Goal: Transaction & Acquisition: Purchase product/service

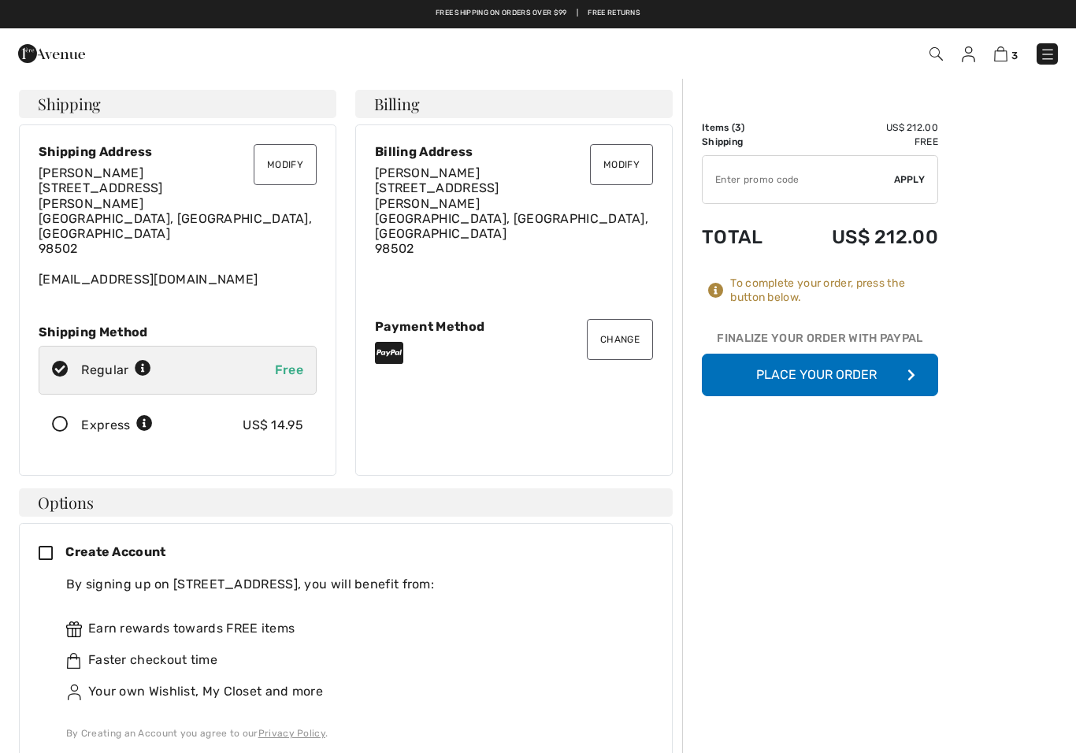
click at [290, 166] on button "Modify" at bounding box center [285, 164] width 63 height 41
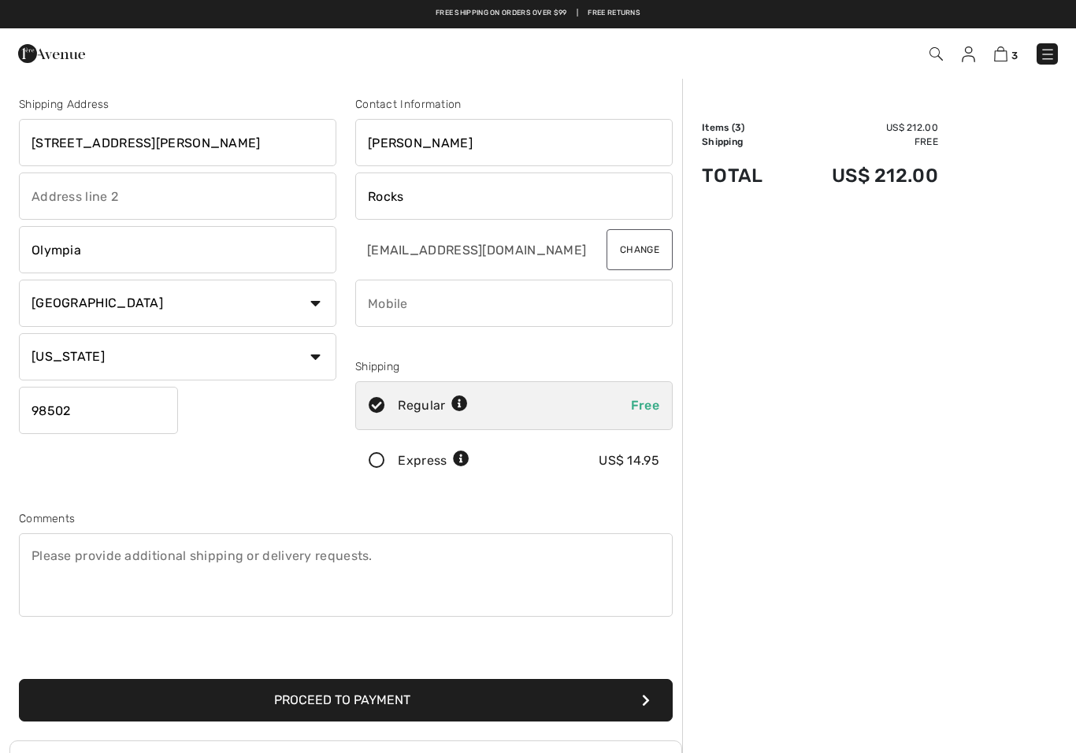
click at [460, 144] on input "[PERSON_NAME]" at bounding box center [514, 142] width 318 height 47
type input "[PERSON_NAME]"
type input "Madden"
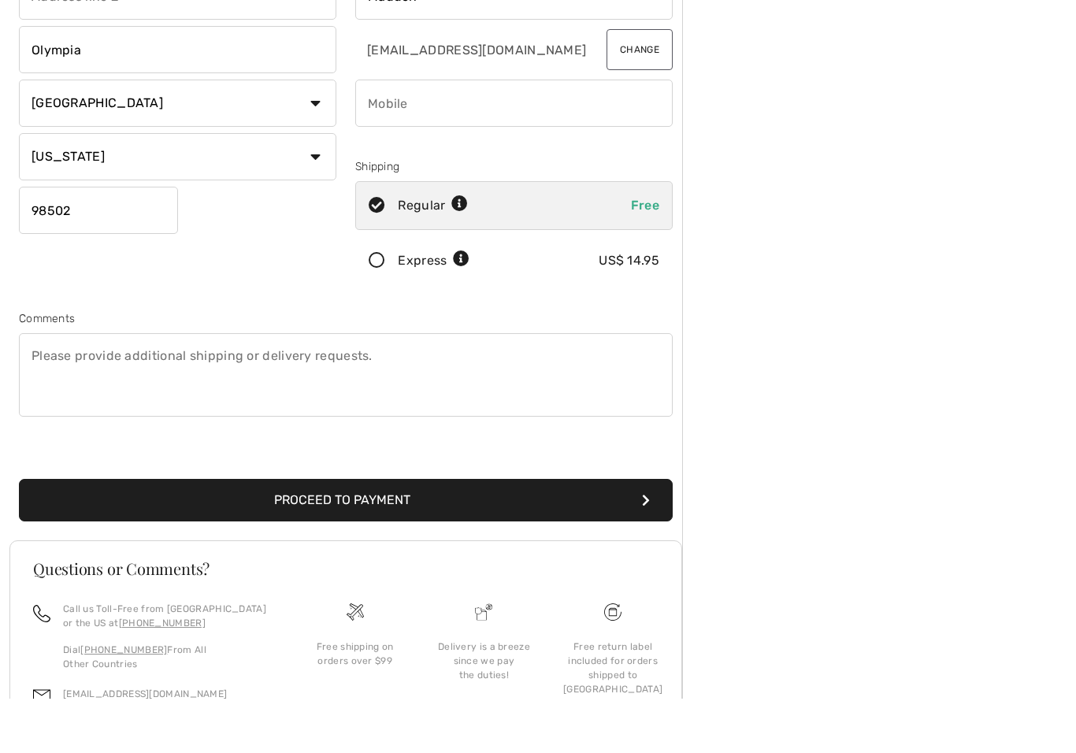
scroll to position [148, 0]
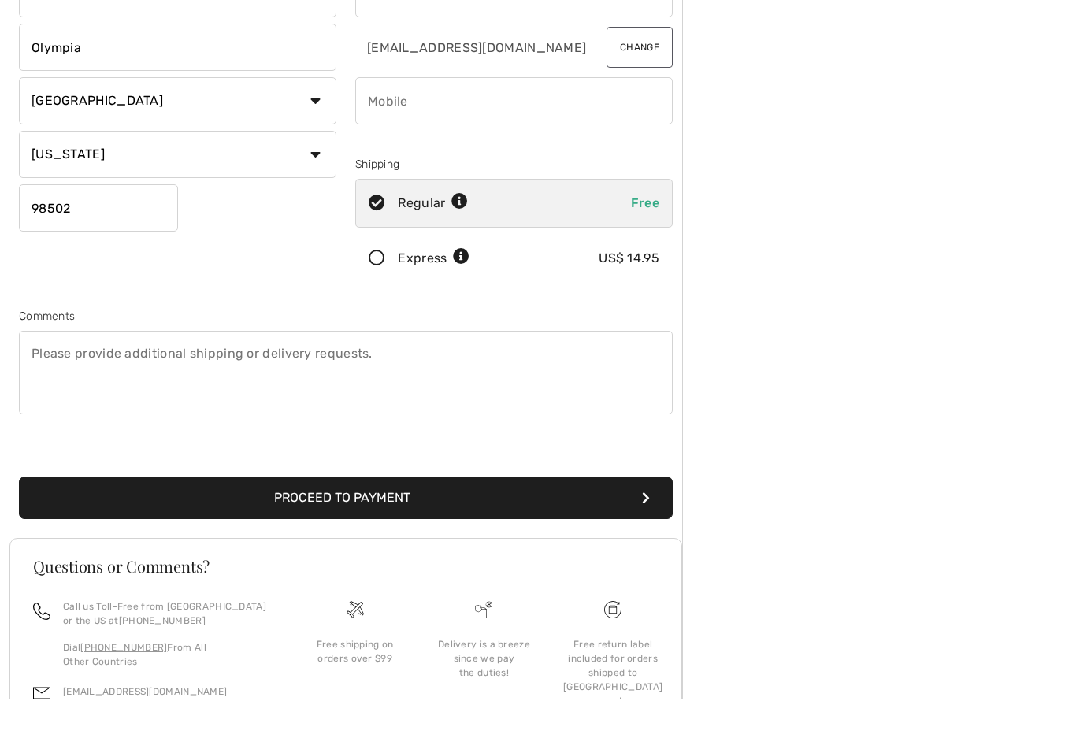
click at [399, 531] on button "Proceed to Payment" at bounding box center [346, 552] width 654 height 43
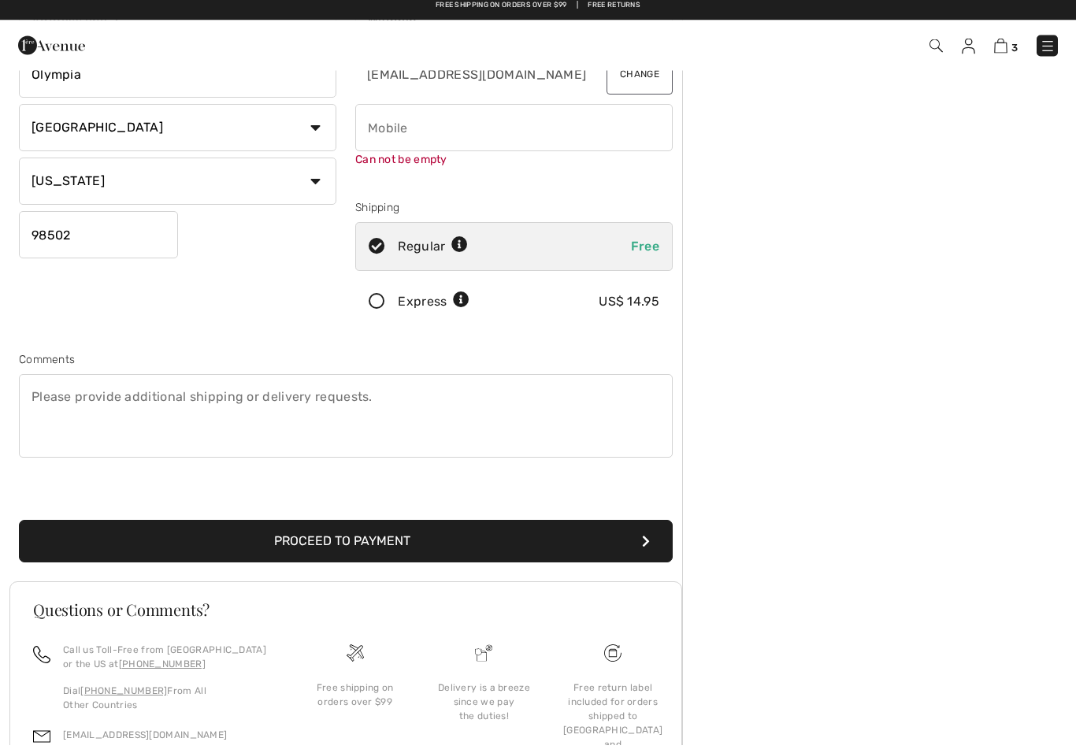
scroll to position [166, 0]
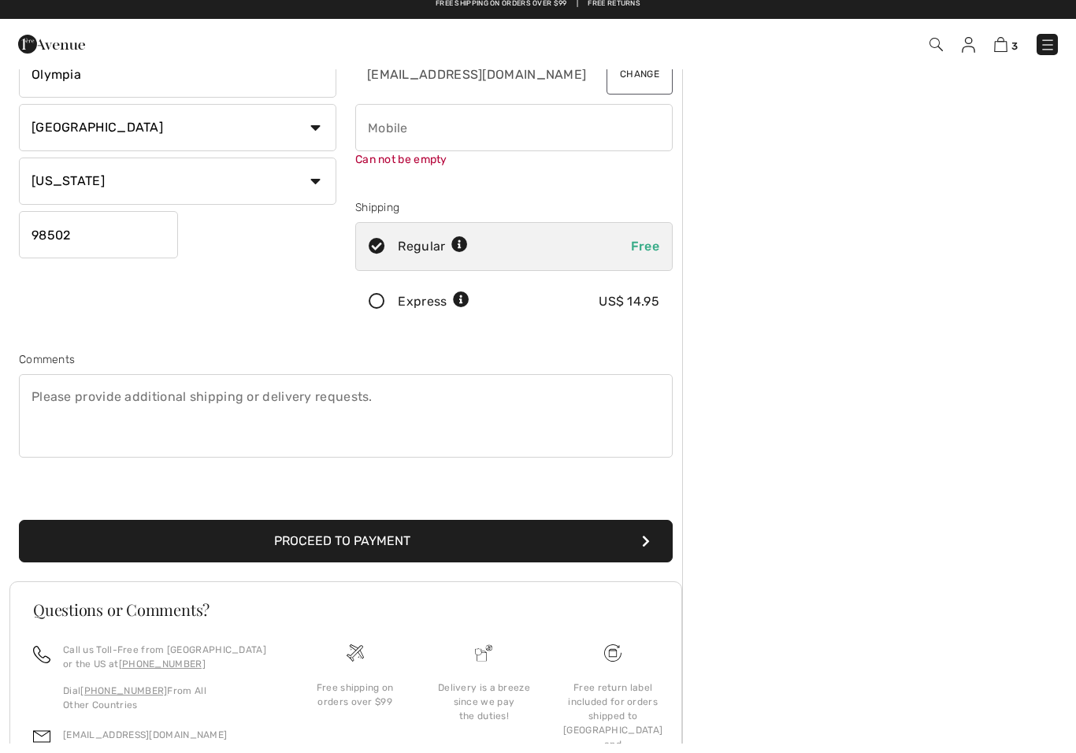
click at [384, 138] on input "phone" at bounding box center [514, 136] width 318 height 47
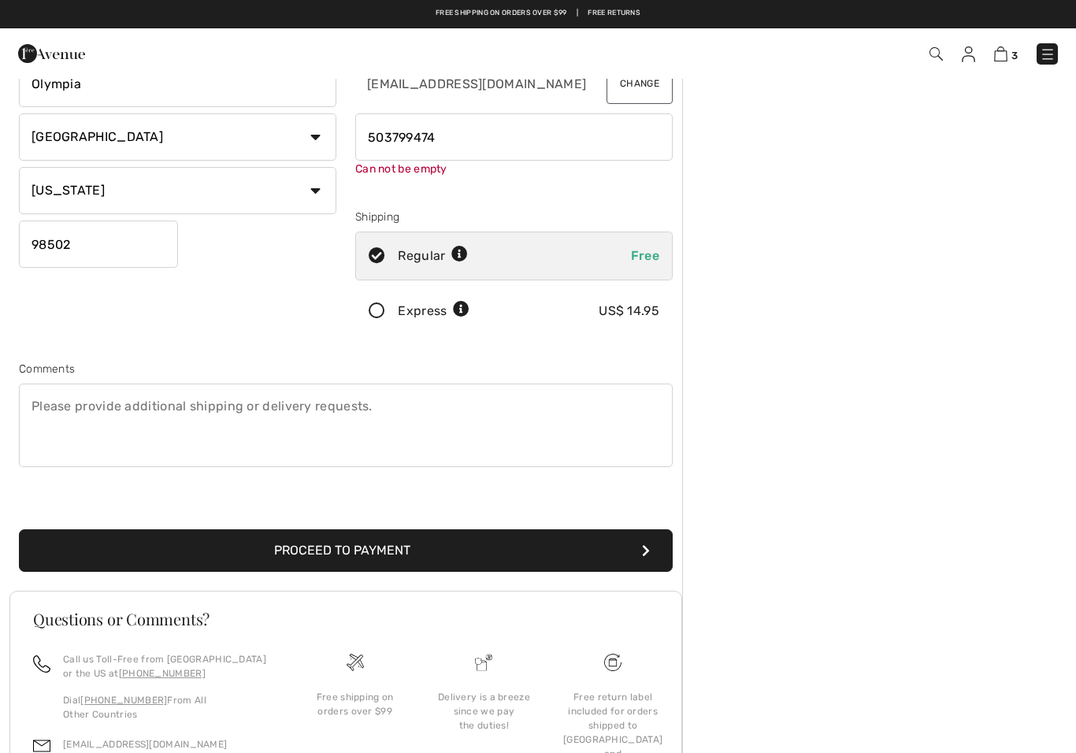
type input "5037994743"
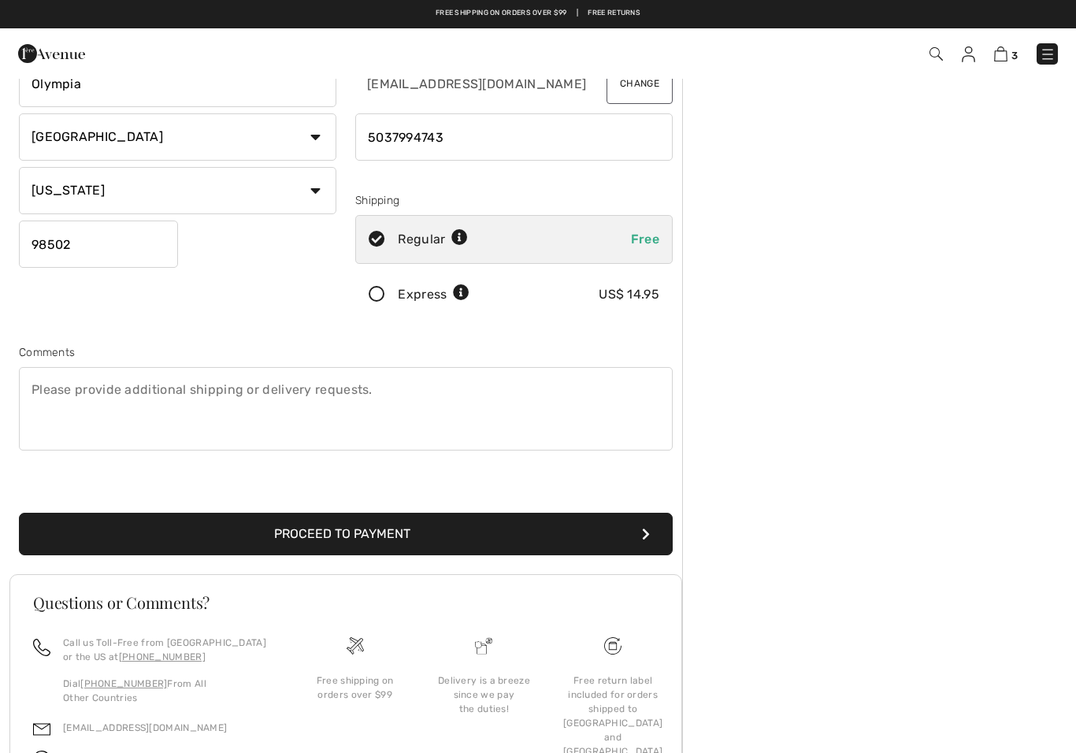
click at [416, 534] on button "Proceed to Payment" at bounding box center [346, 534] width 654 height 43
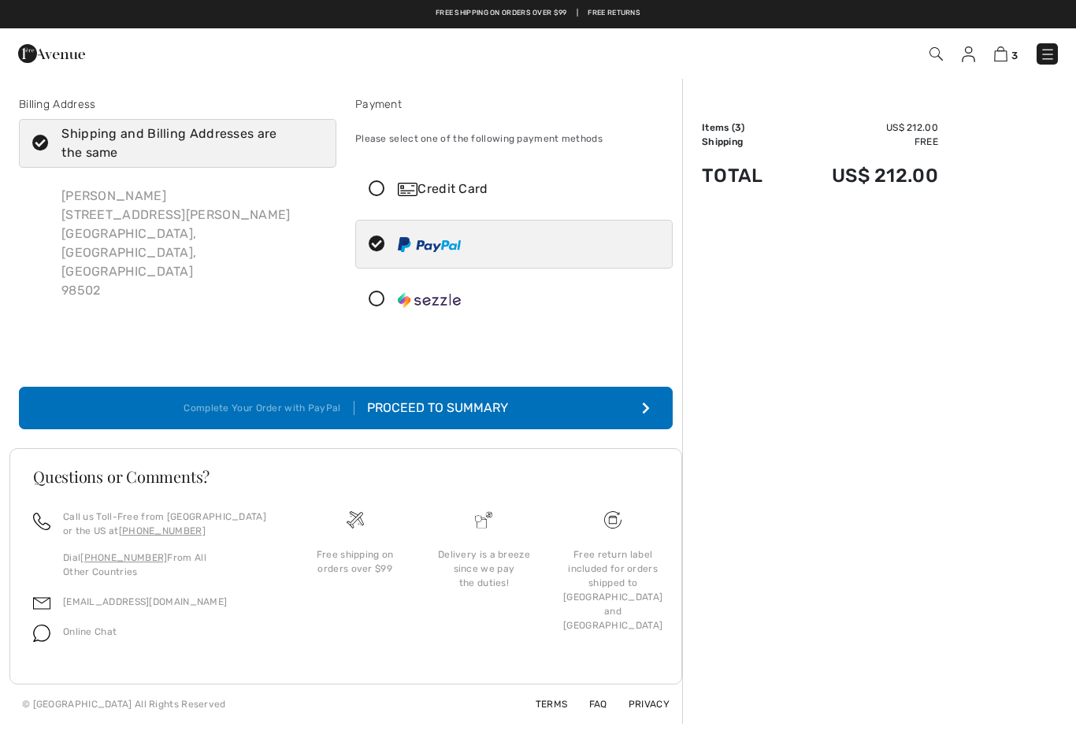
checkbox input "true"
click at [519, 406] on button "Complete Your Order with PayPal Proceed to Summary" at bounding box center [346, 408] width 654 height 43
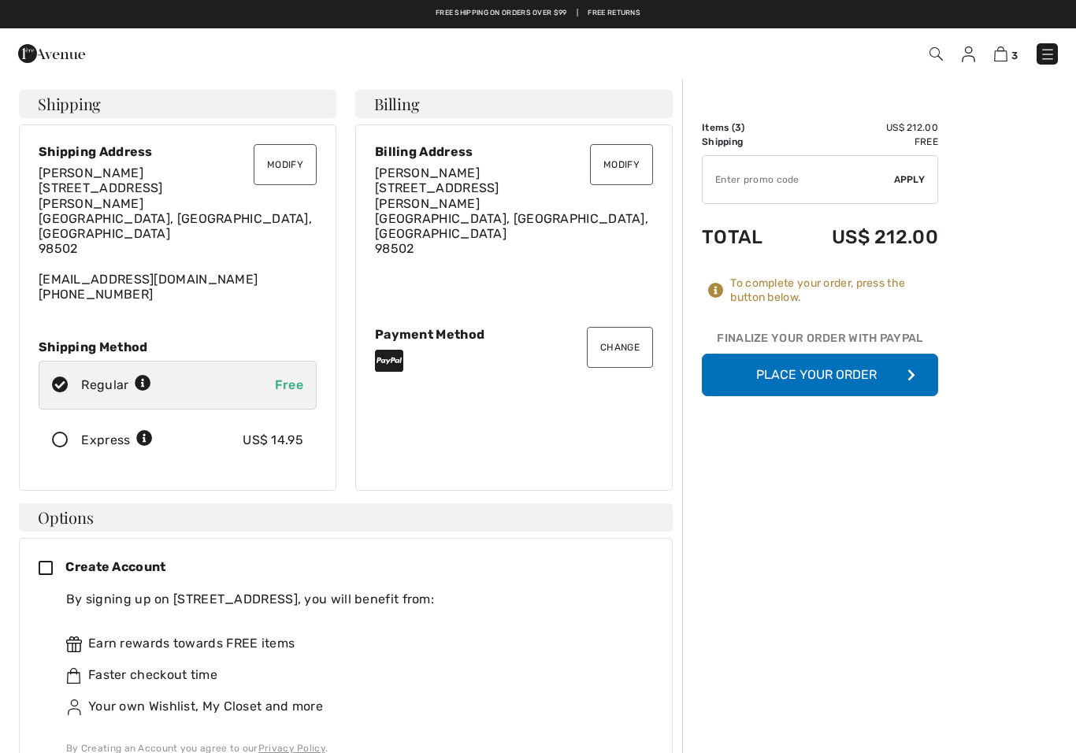
click at [840, 375] on button "Place Your Order" at bounding box center [820, 375] width 236 height 43
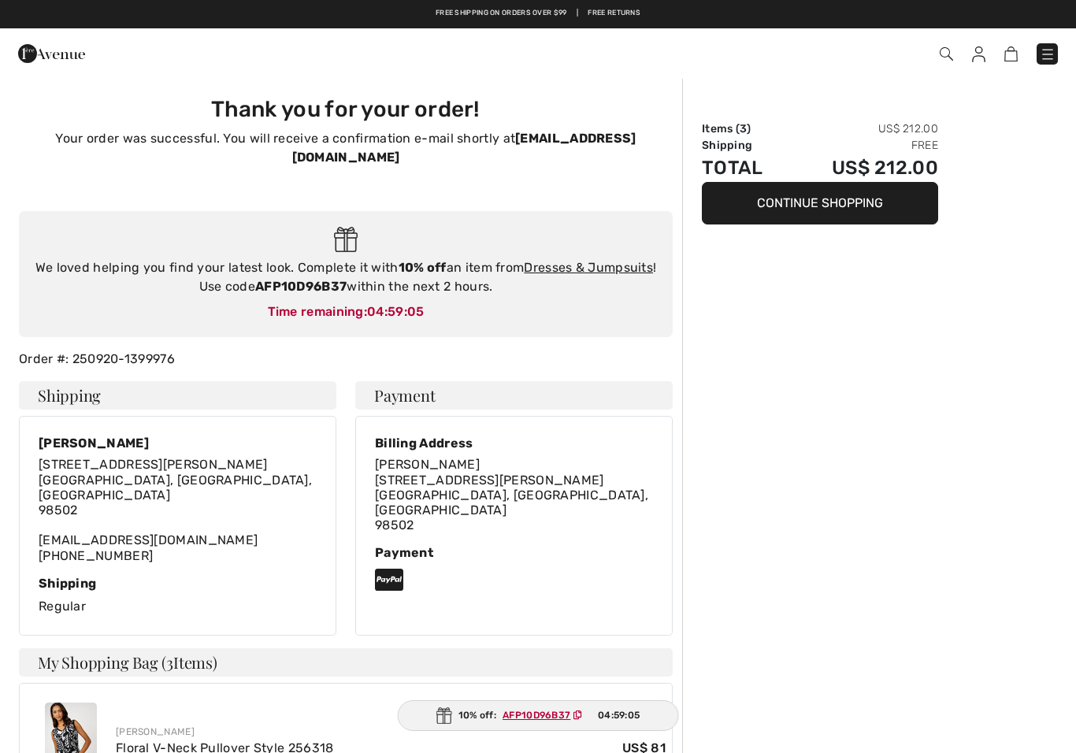
checkbox input "true"
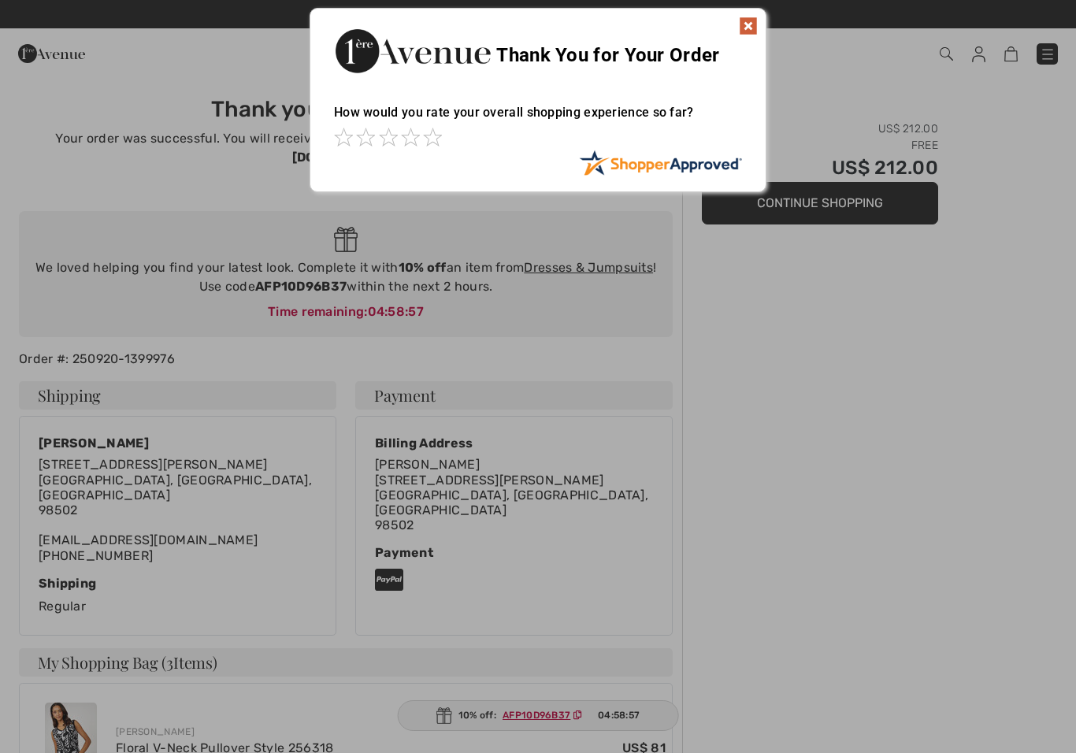
click at [747, 30] on img at bounding box center [748, 26] width 19 height 19
